Goal: Check status

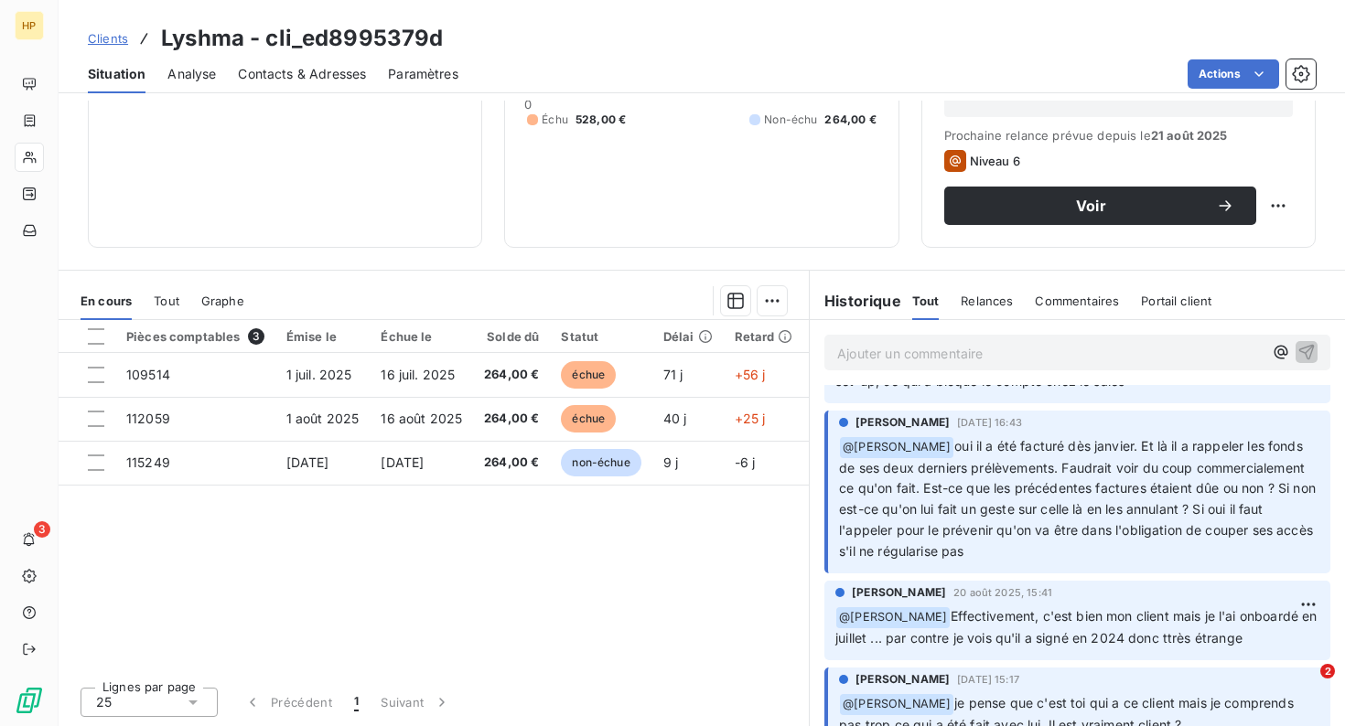
scroll to position [702, 0]
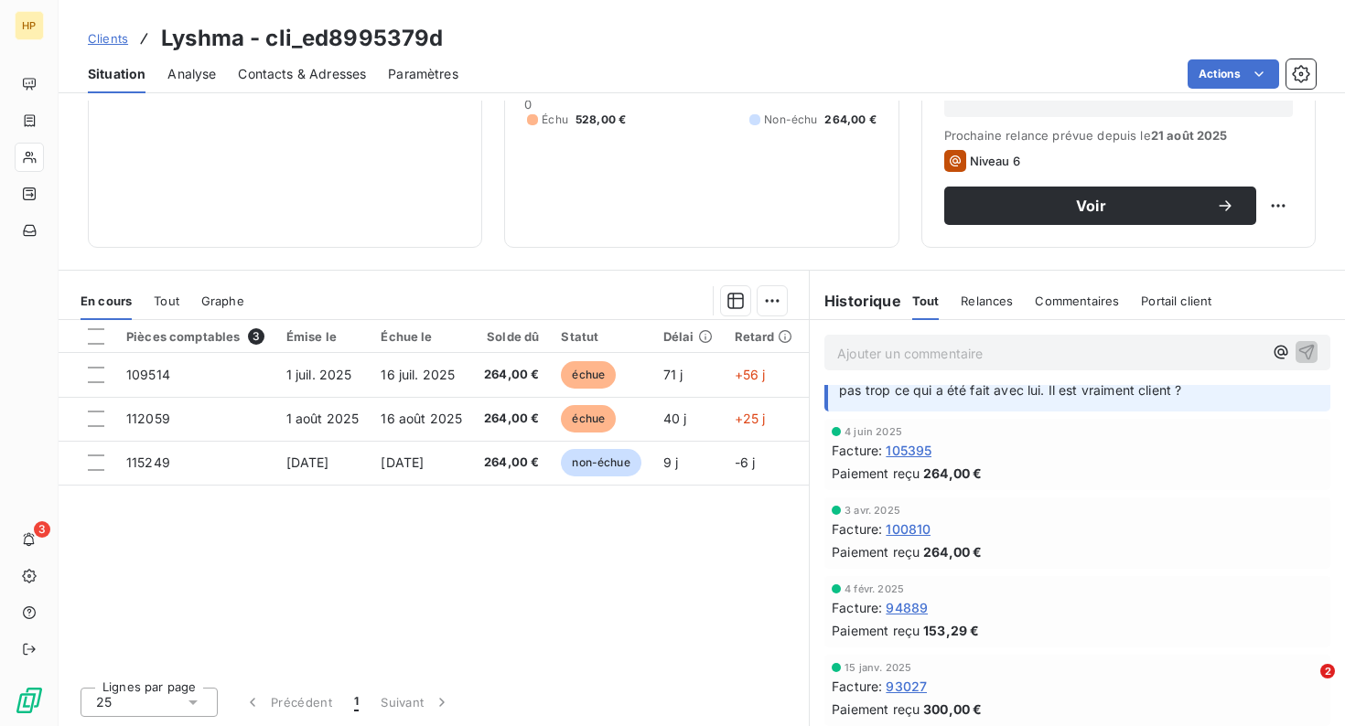
click at [164, 304] on span "Tout" at bounding box center [167, 301] width 26 height 15
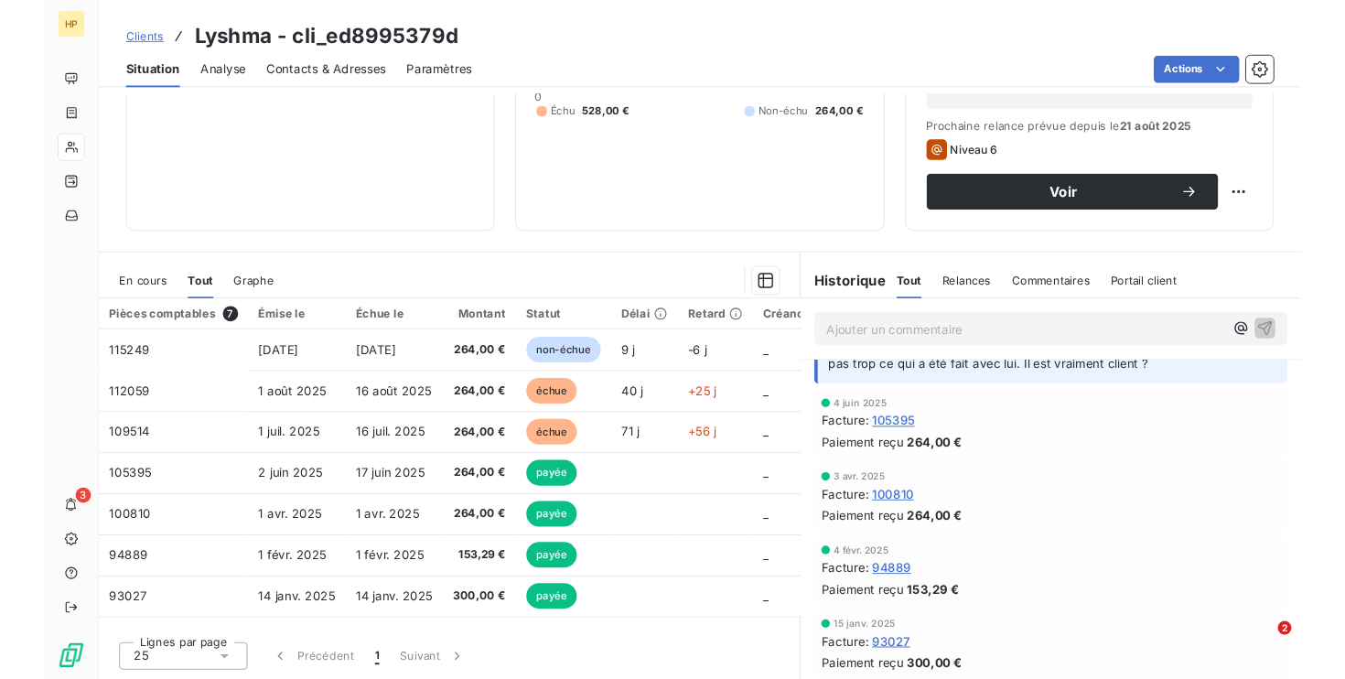
scroll to position [0, 0]
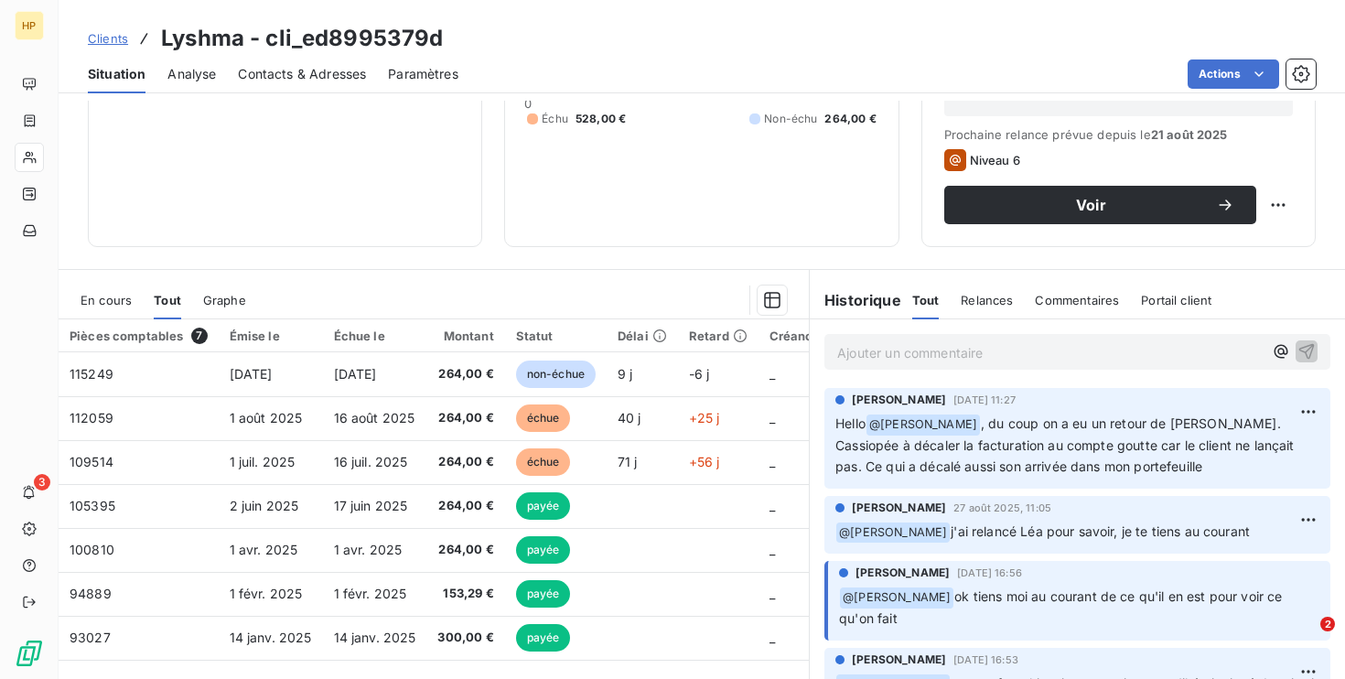
click at [116, 283] on div "En cours" at bounding box center [105, 300] width 51 height 38
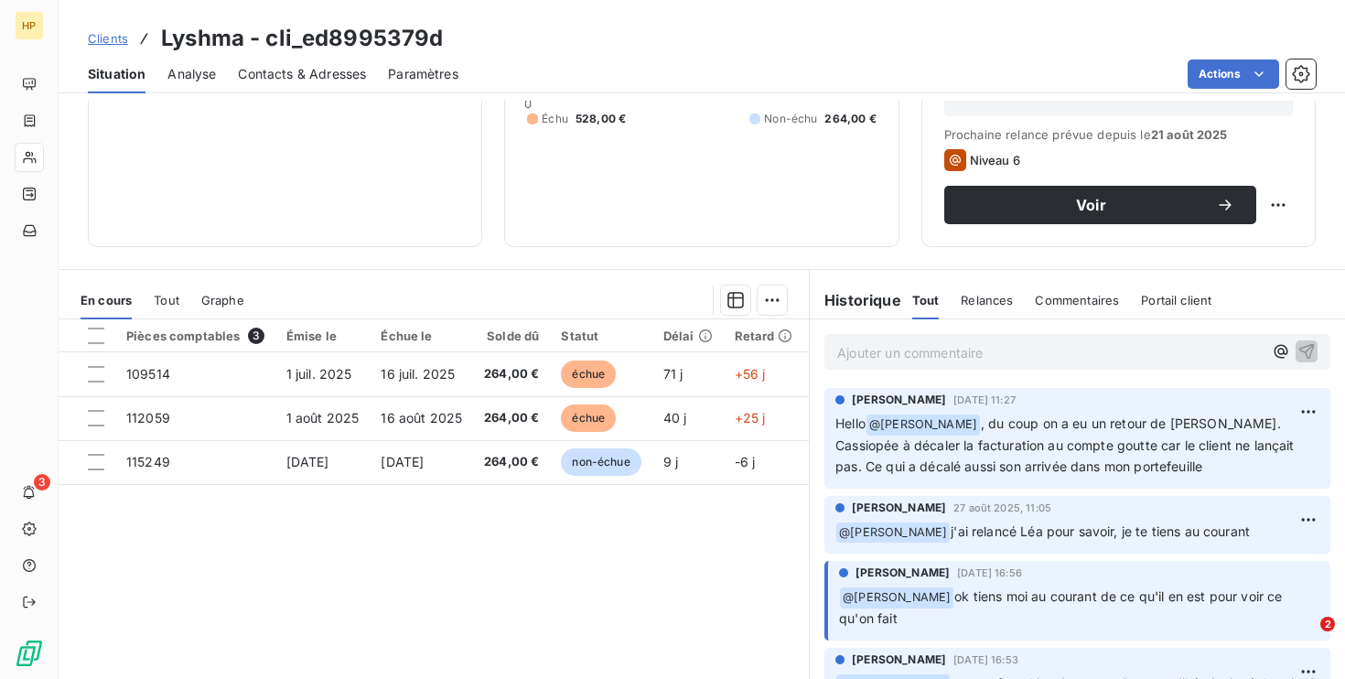
click at [161, 300] on span "Tout" at bounding box center [167, 300] width 26 height 15
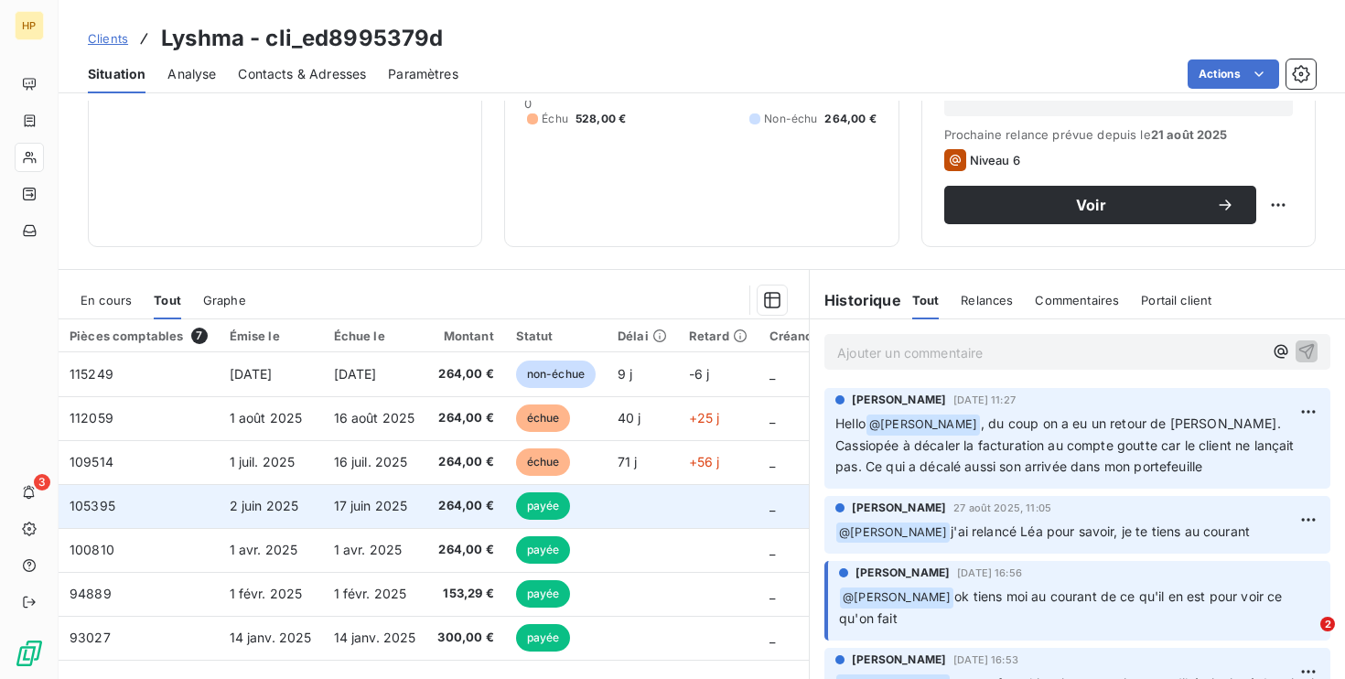
scroll to position [287, 0]
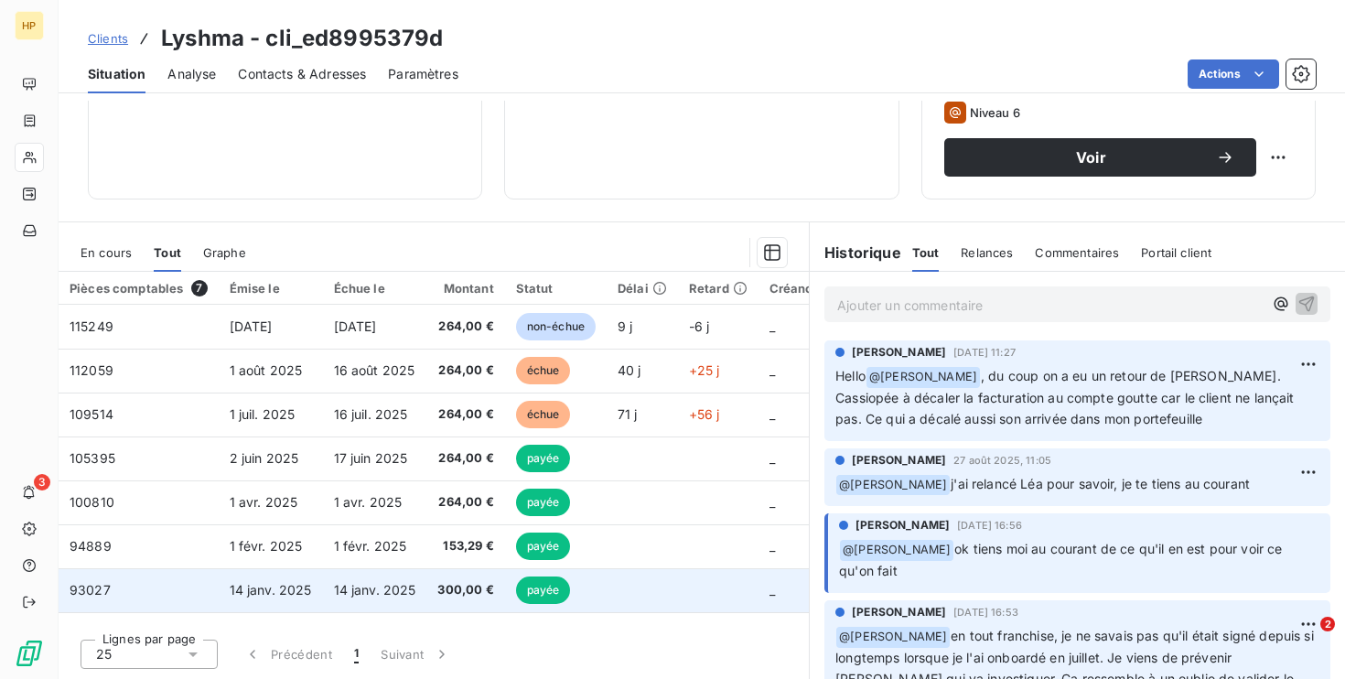
click at [372, 592] on span "14 janv. 2025" at bounding box center [375, 590] width 82 height 16
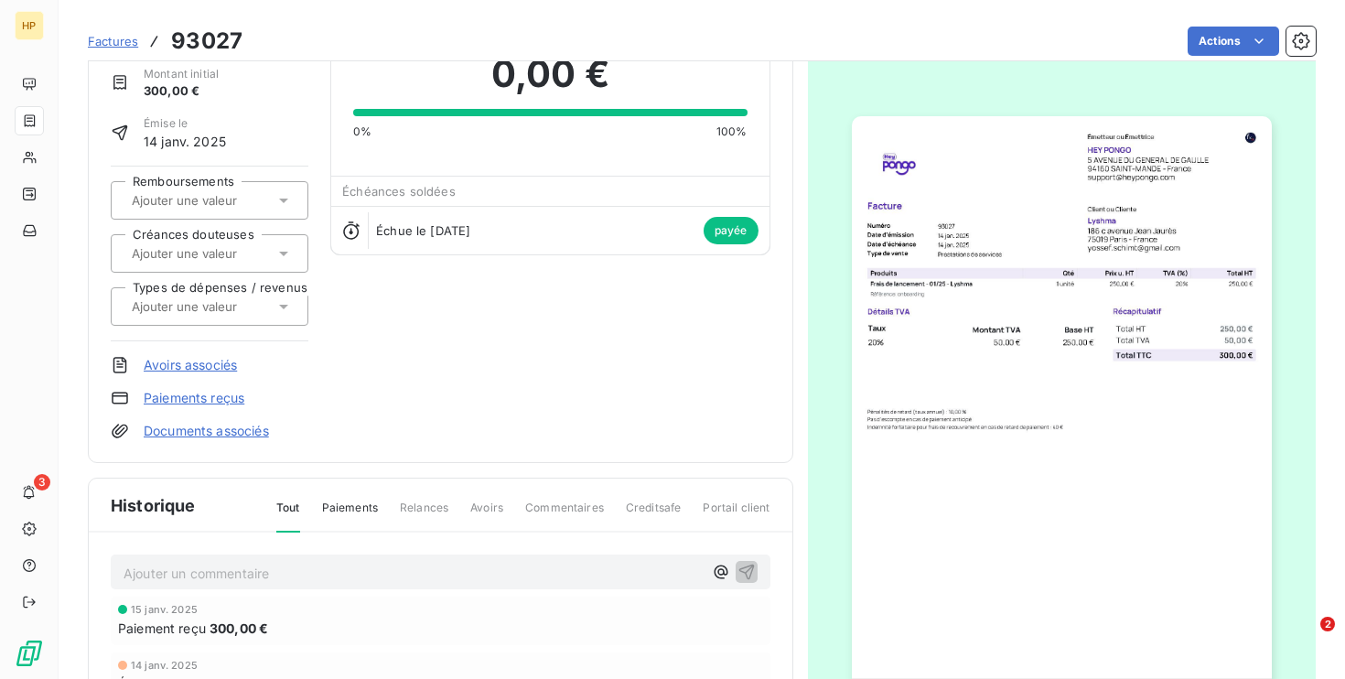
scroll to position [82, 0]
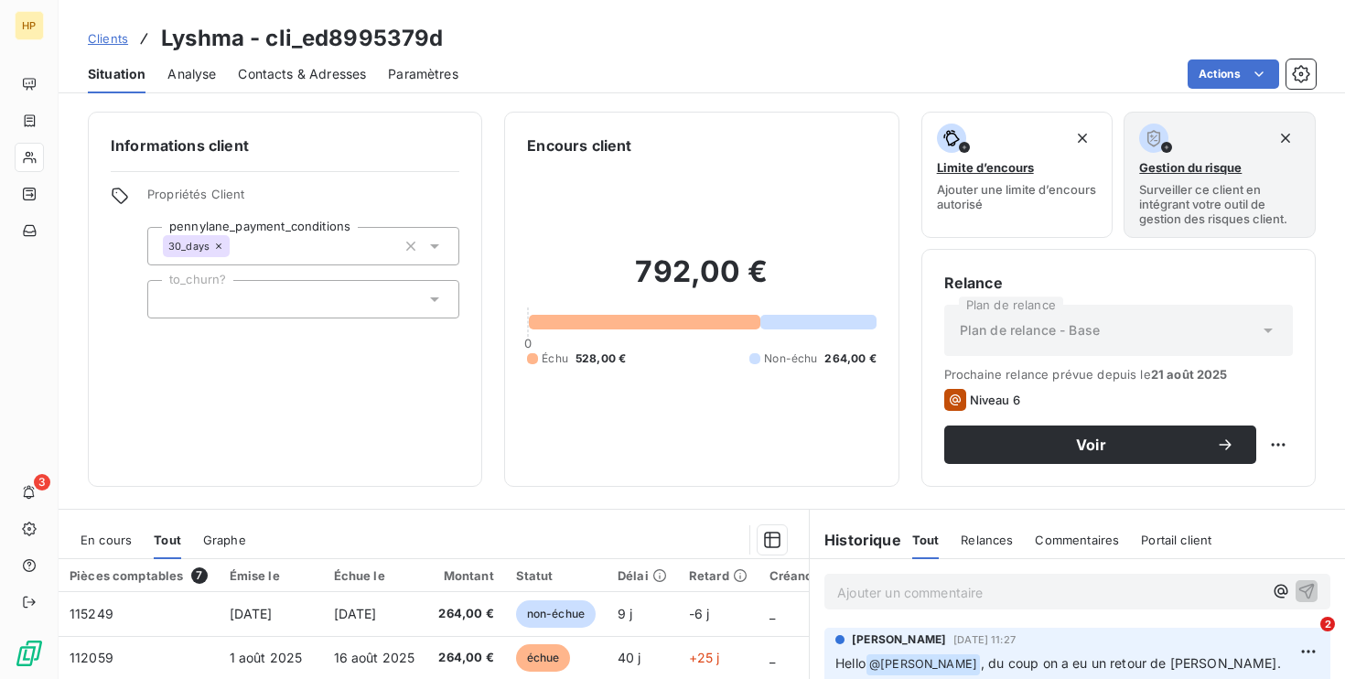
scroll to position [287, 0]
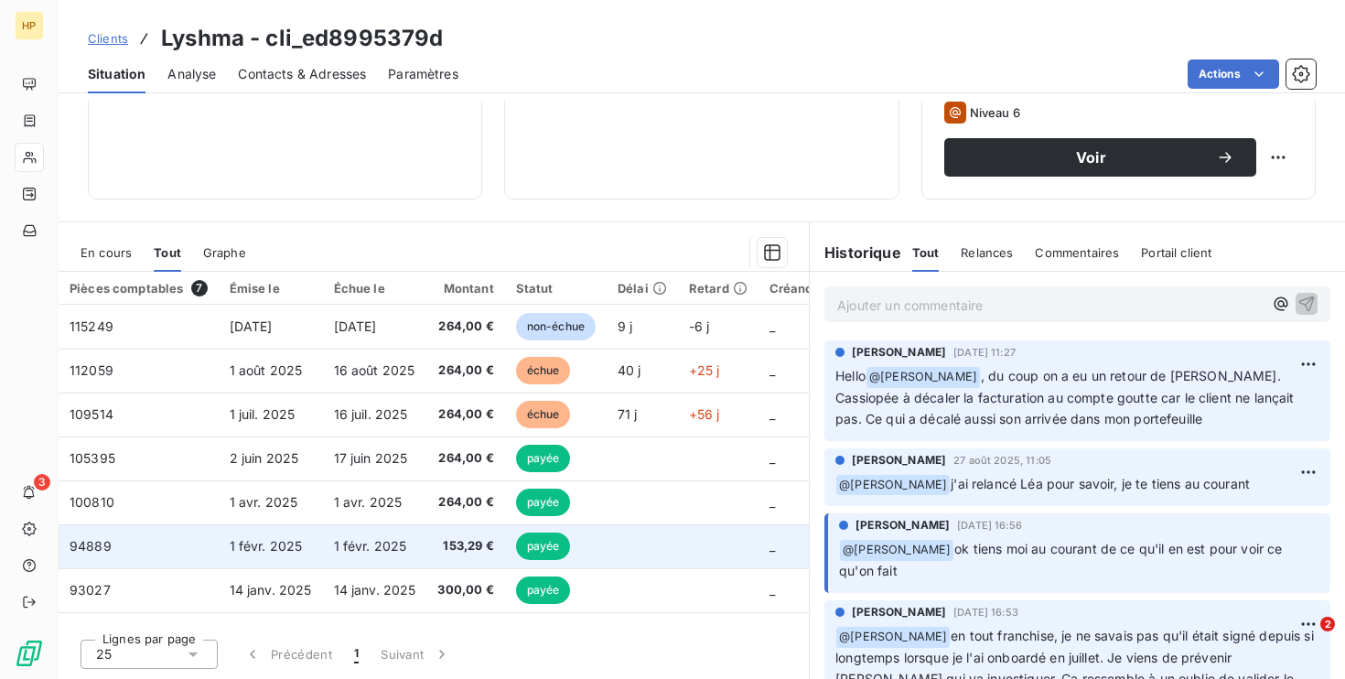
click at [281, 533] on td "1 févr. 2025" at bounding box center [271, 546] width 104 height 44
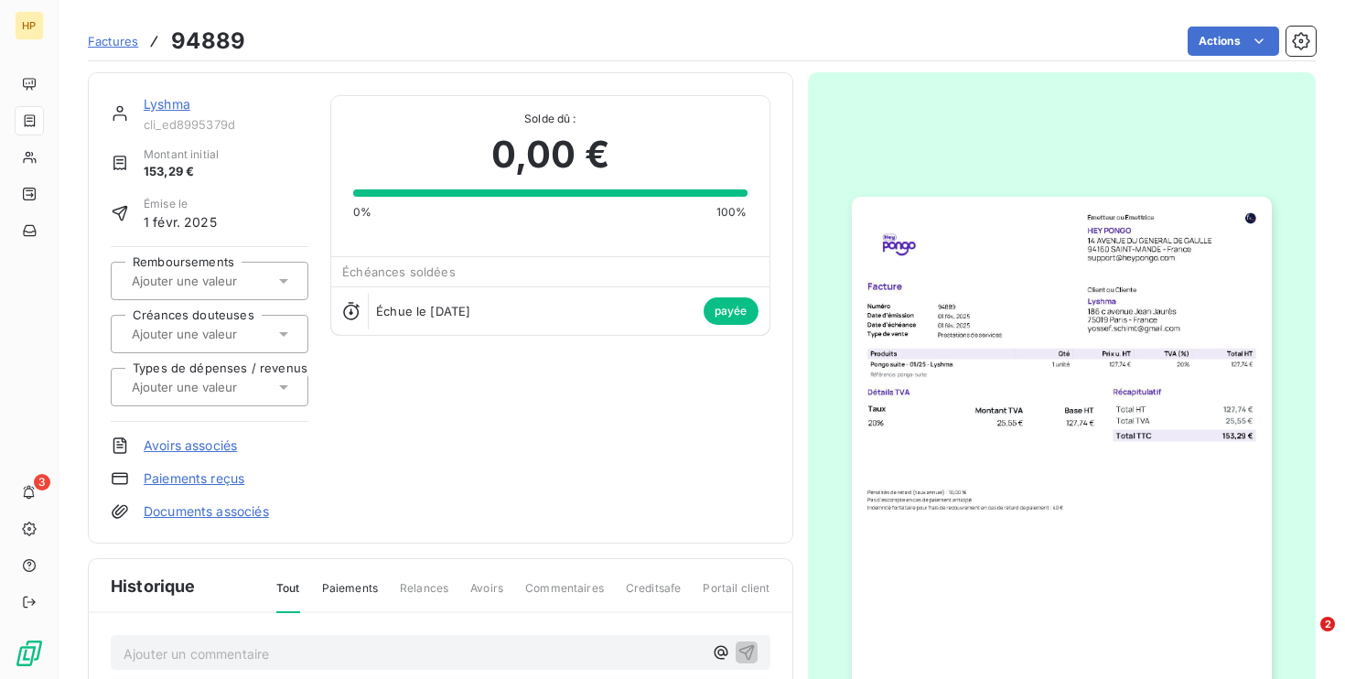
scroll to position [333, 0]
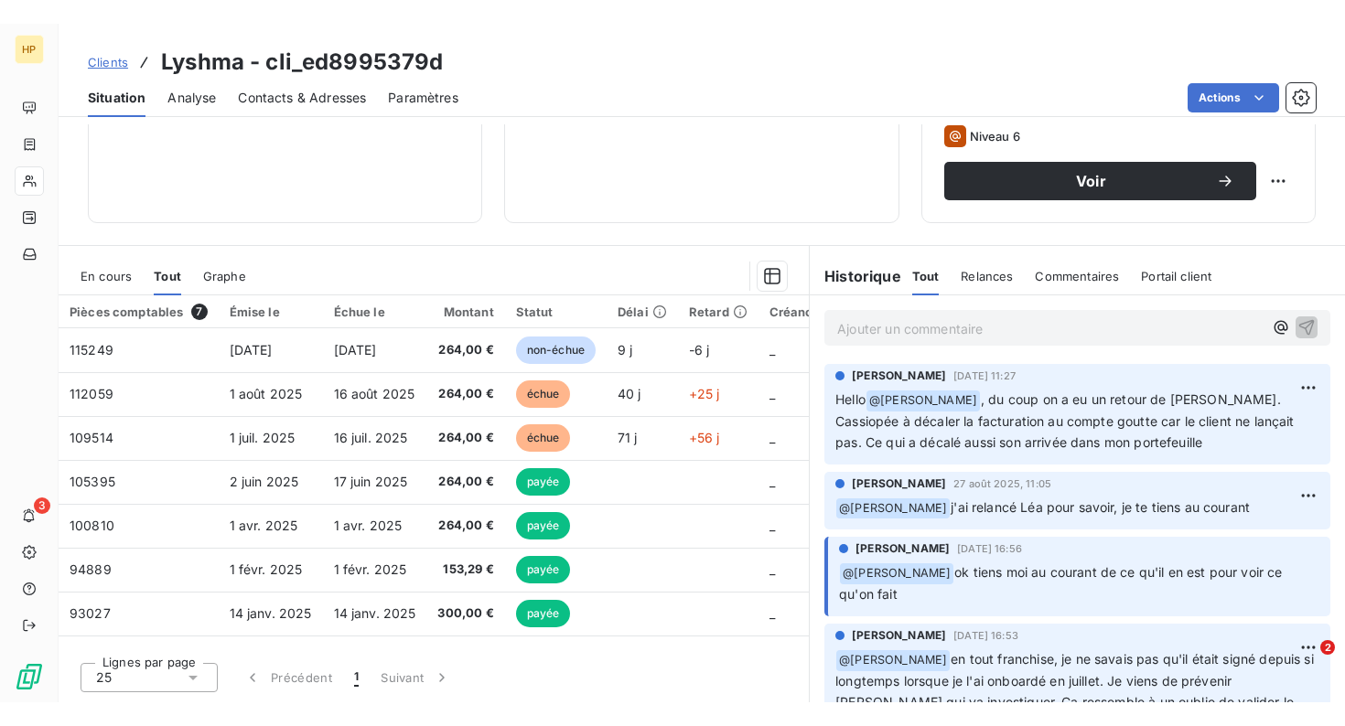
scroll to position [240, 0]
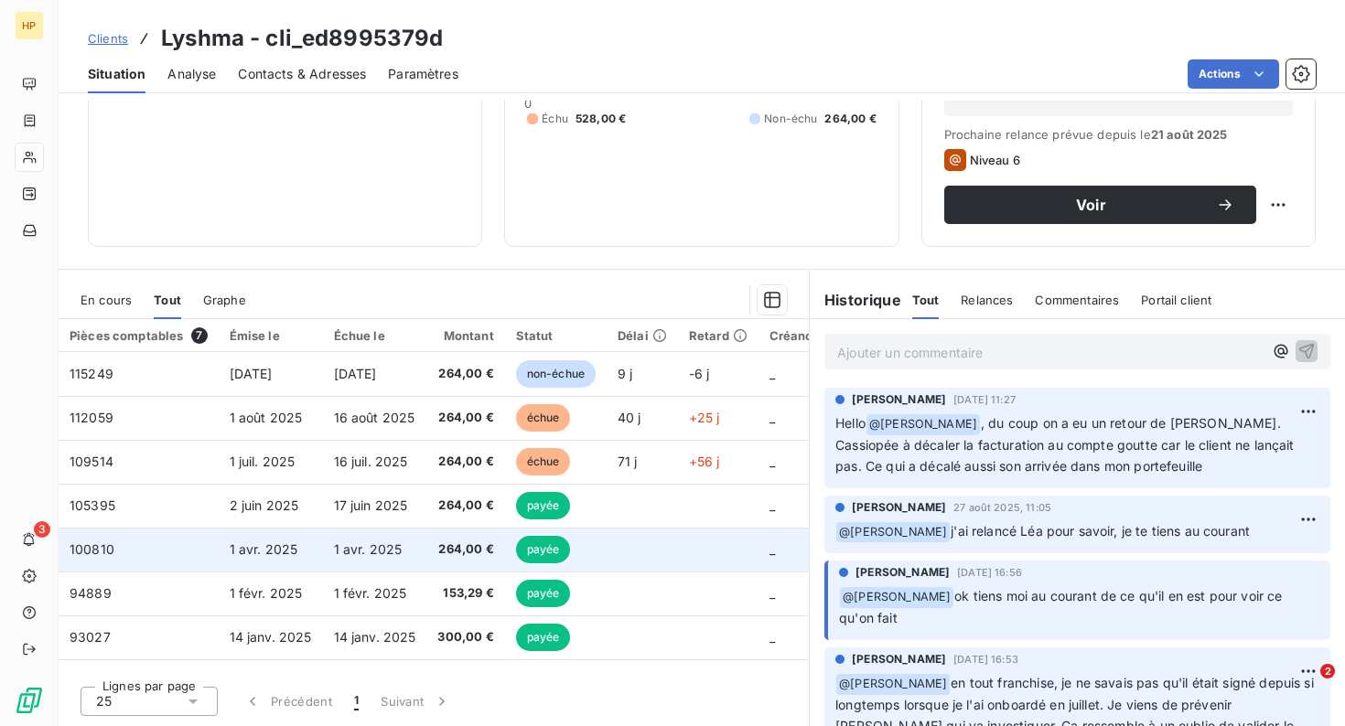
click at [429, 569] on td "264,00 €" at bounding box center [465, 550] width 78 height 44
